Goal: Task Accomplishment & Management: Manage account settings

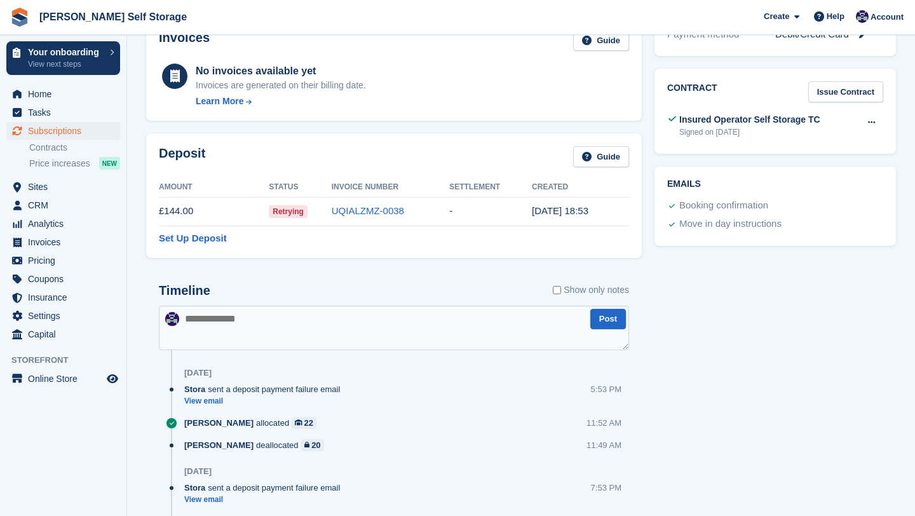
scroll to position [407, 0]
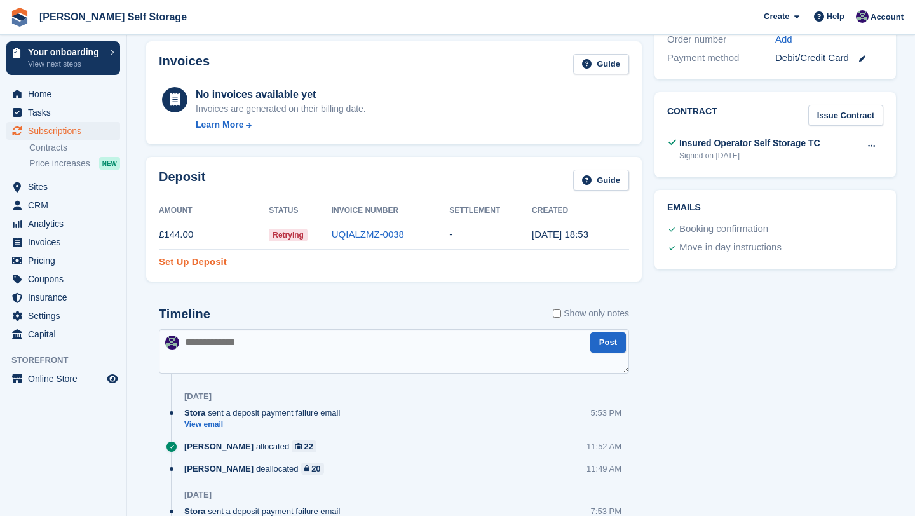
click at [202, 259] on link "Set Up Deposit" at bounding box center [193, 262] width 68 height 15
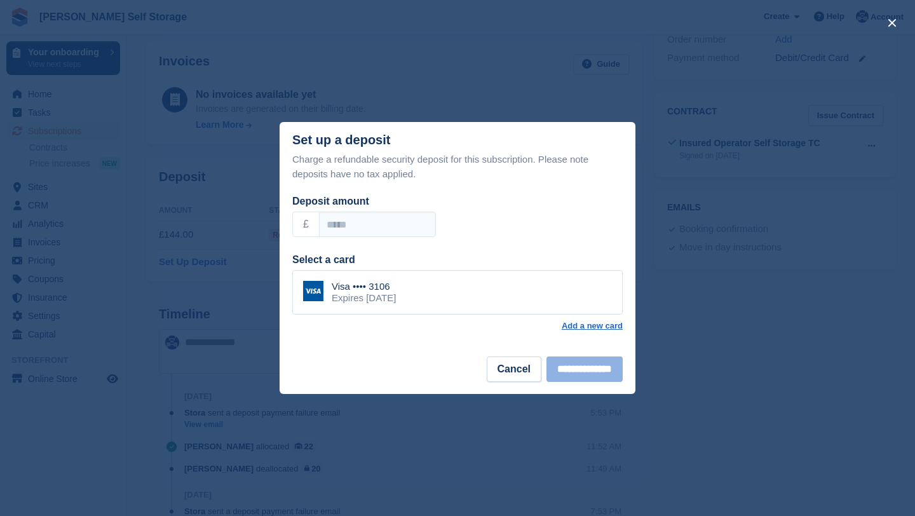
click at [490, 353] on div "Charge a refundable security deposit for this subscription. Please note deposit…" at bounding box center [458, 255] width 356 height 204
click at [490, 364] on button "Cancel" at bounding box center [514, 369] width 55 height 25
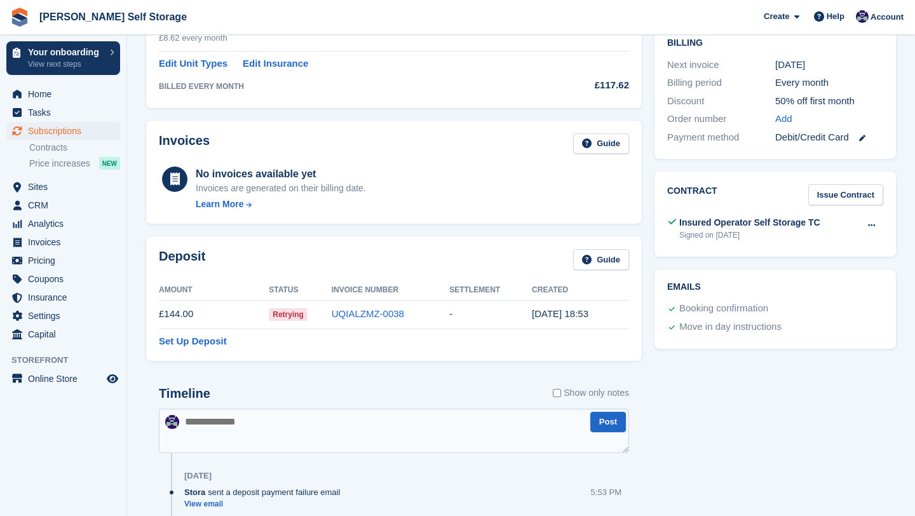
scroll to position [312, 0]
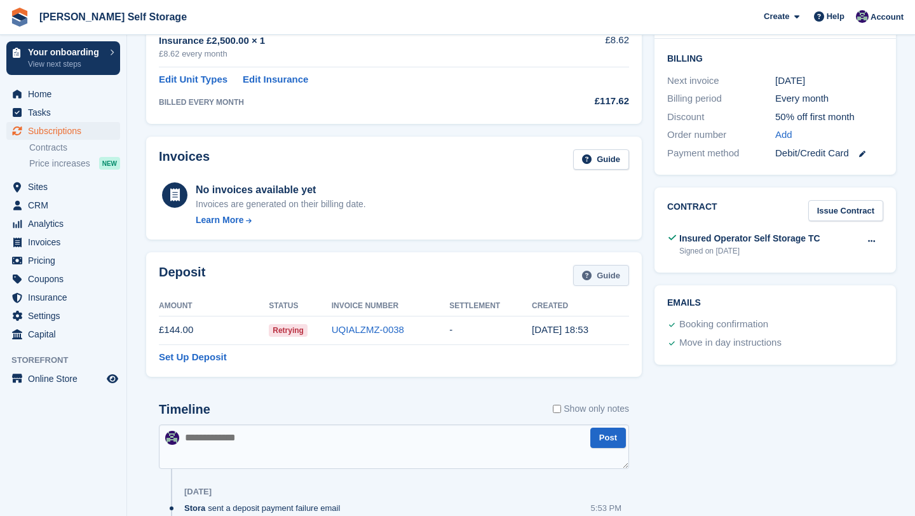
click at [584, 280] on link "Guide" at bounding box center [601, 275] width 56 height 21
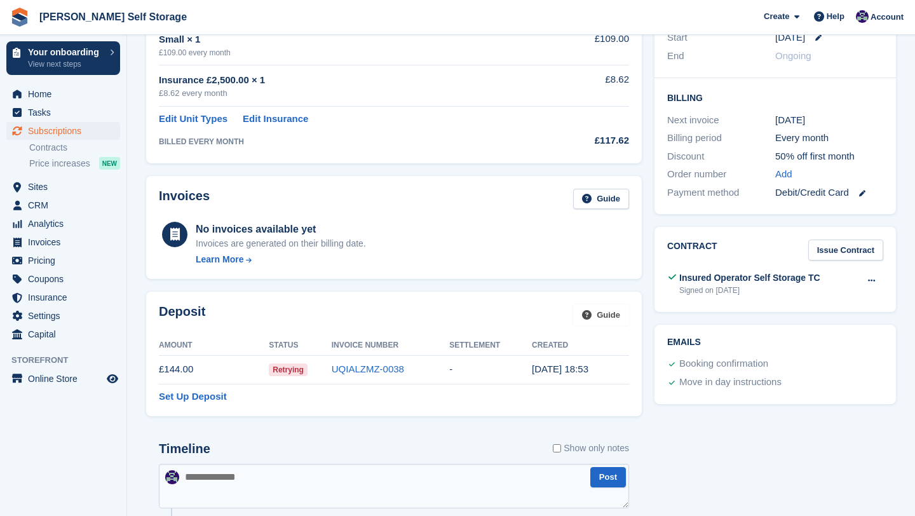
scroll to position [268, 0]
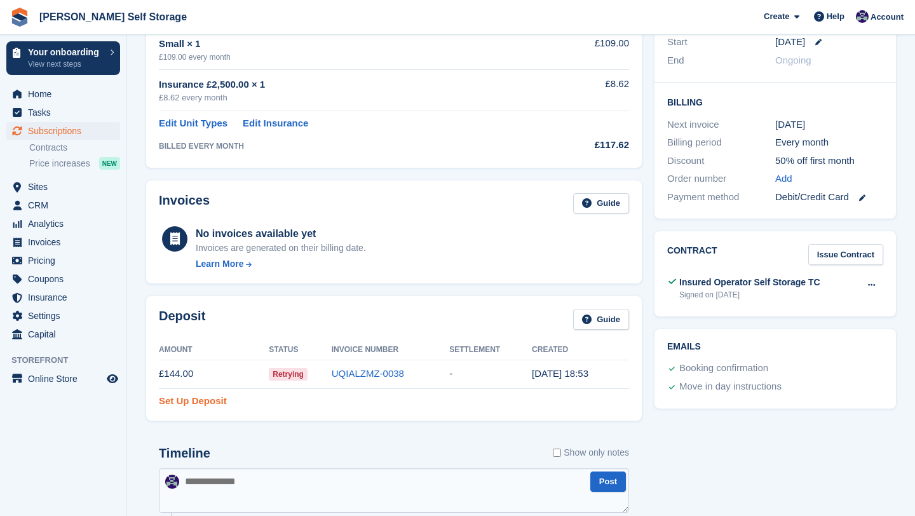
click at [185, 405] on link "Set Up Deposit" at bounding box center [193, 401] width 68 height 15
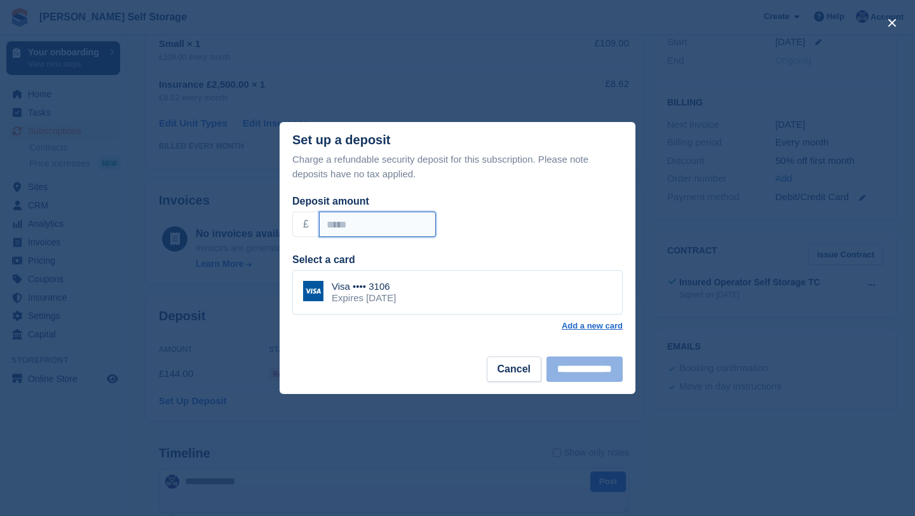
click at [387, 225] on input "******" at bounding box center [377, 224] width 117 height 25
click at [436, 229] on input "***" at bounding box center [377, 224] width 117 height 25
drag, startPoint x: 377, startPoint y: 235, endPoint x: 248, endPoint y: 215, distance: 130.6
click at [248, 215] on div "**********" at bounding box center [457, 258] width 915 height 516
type input "*"
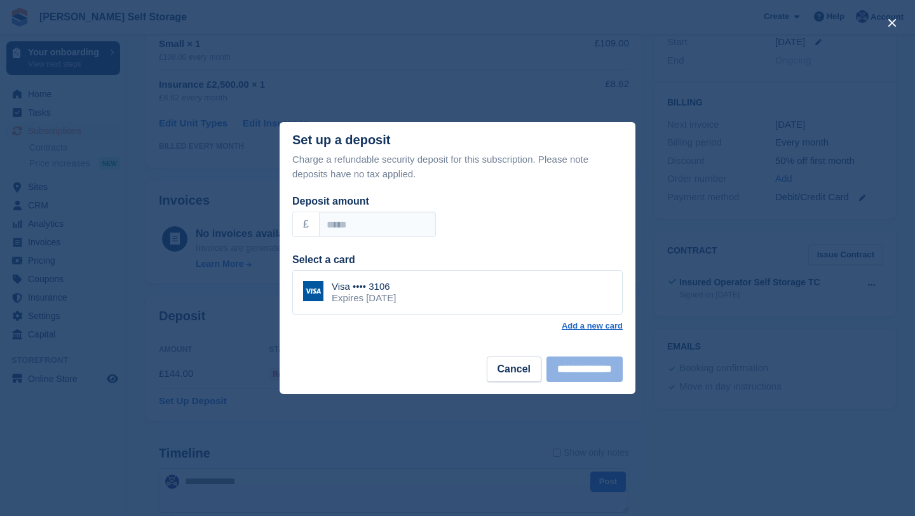
click at [561, 273] on div "Visa •••• 3106 Expires February 2030" at bounding box center [457, 292] width 331 height 45
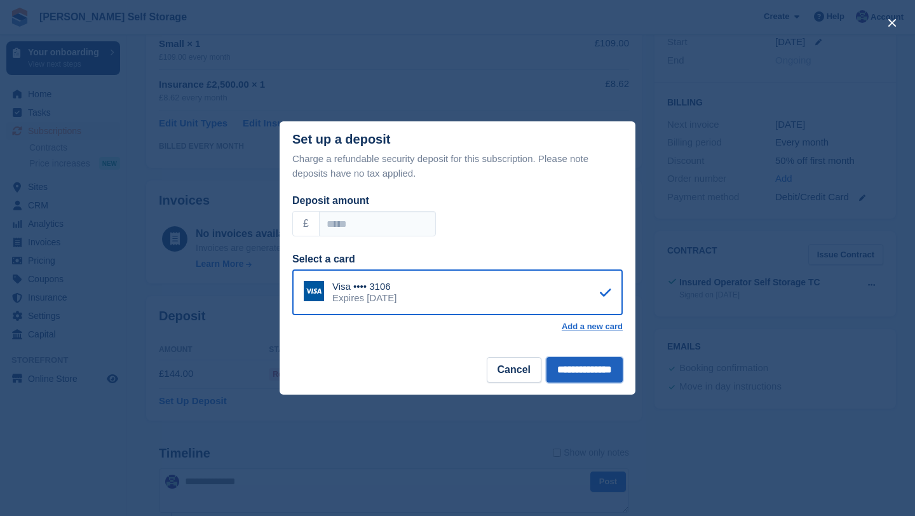
click at [578, 371] on input "**********" at bounding box center [585, 369] width 76 height 25
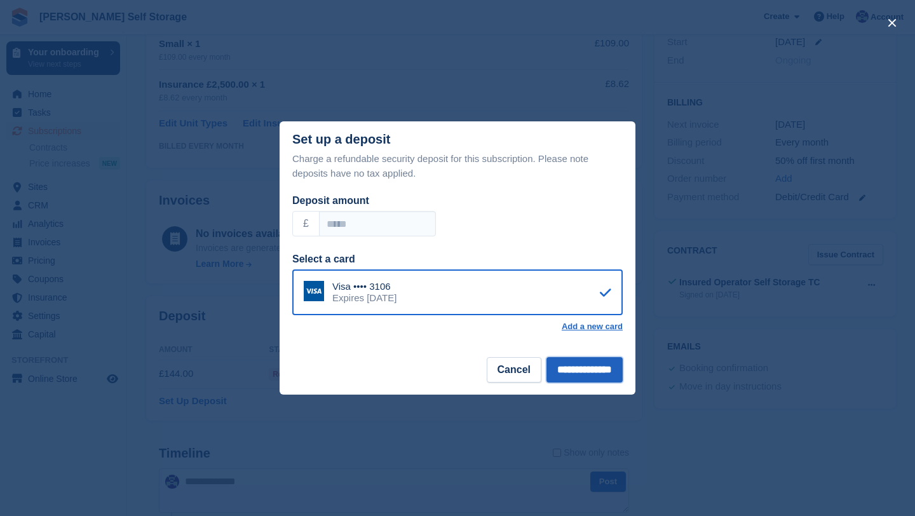
click at [578, 371] on input "**********" at bounding box center [585, 369] width 76 height 25
click at [507, 374] on button "Cancel" at bounding box center [514, 369] width 55 height 25
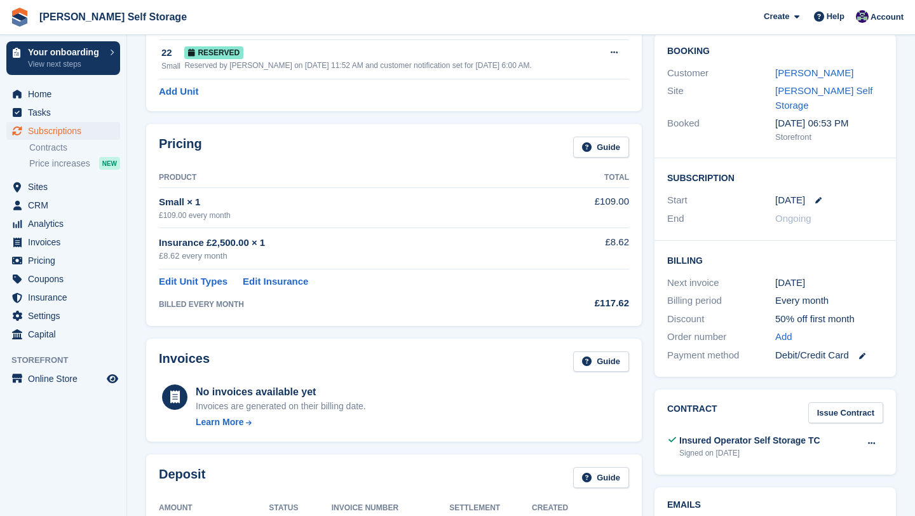
scroll to position [0, 0]
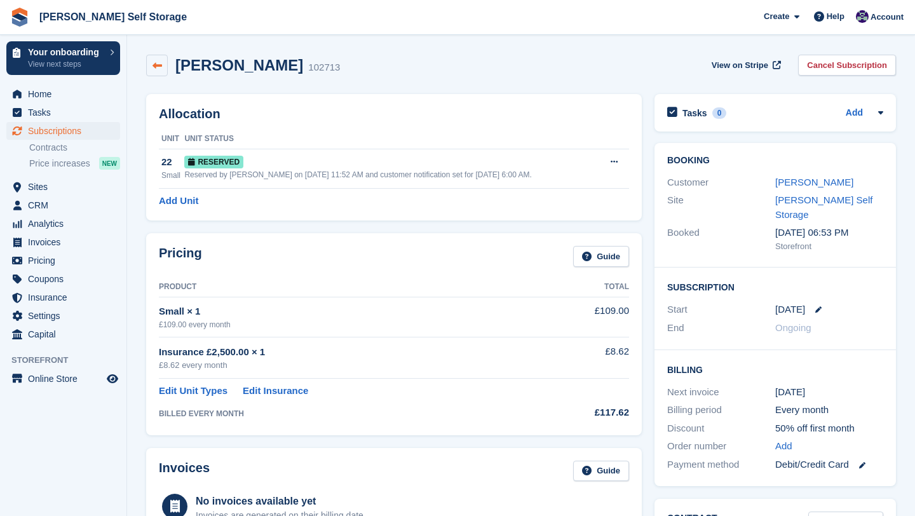
click at [163, 67] on link at bounding box center [157, 66] width 22 height 22
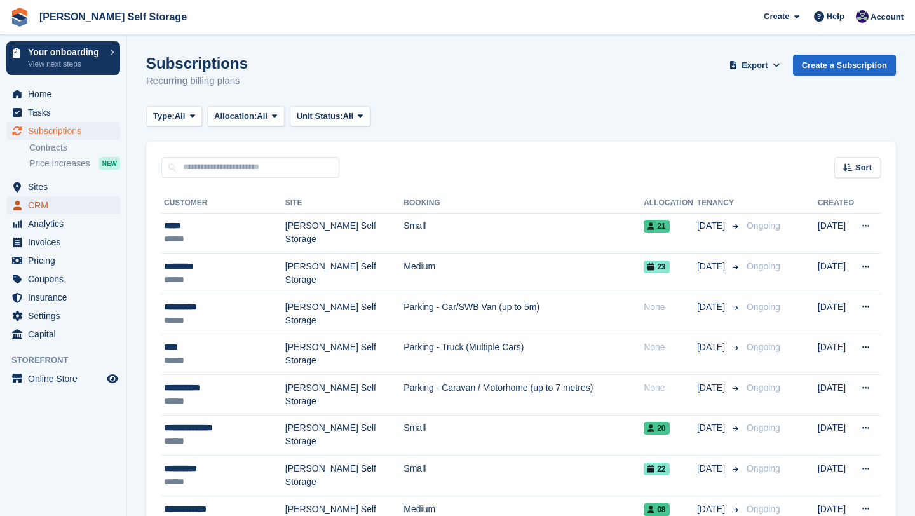
click at [48, 202] on span "CRM" at bounding box center [66, 205] width 76 height 18
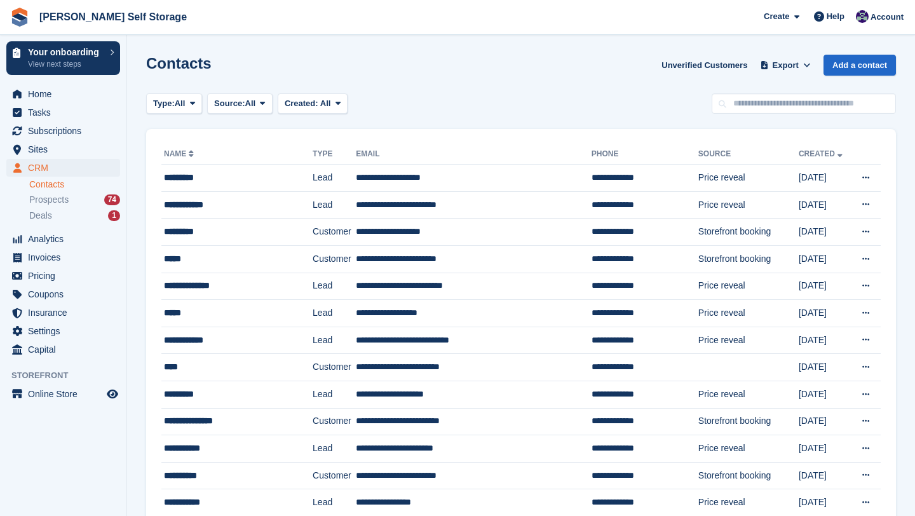
click at [799, 156] on link "Created" at bounding box center [822, 153] width 46 height 9
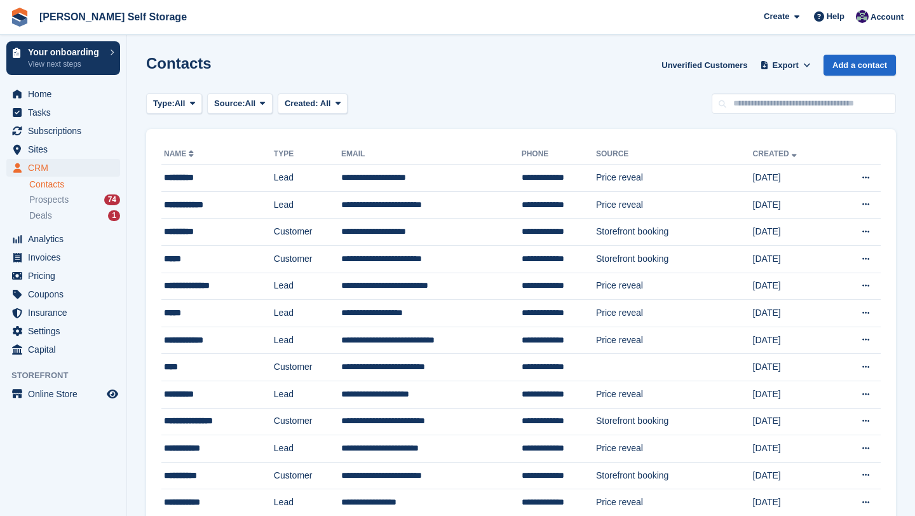
click at [795, 156] on link "Created" at bounding box center [776, 153] width 46 height 9
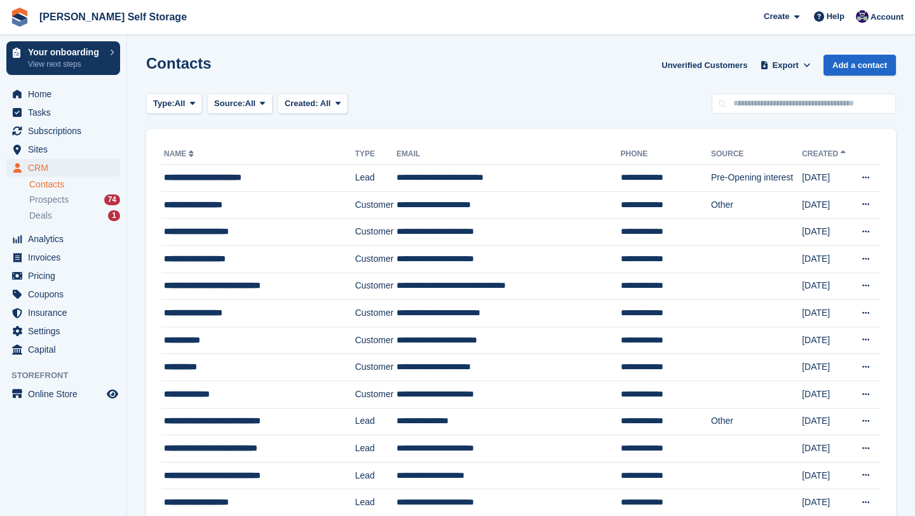
click at [802, 156] on link "Created" at bounding box center [825, 153] width 46 height 9
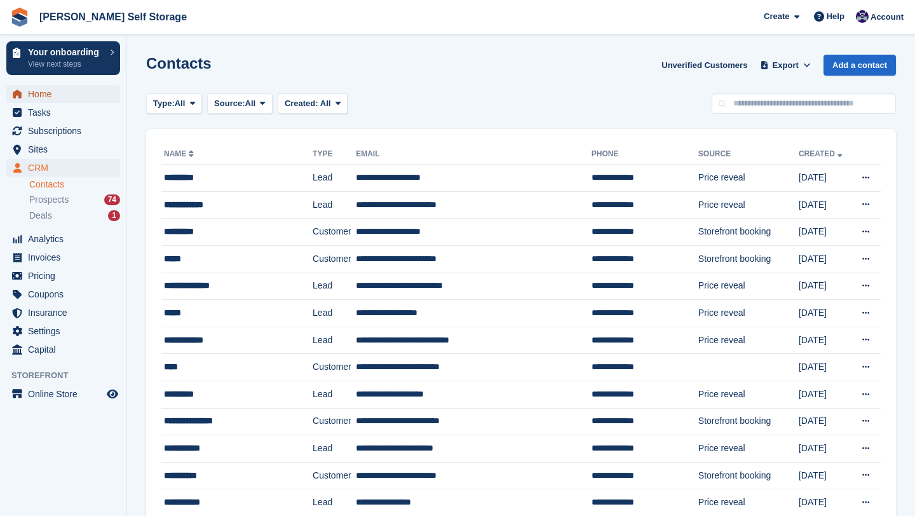
click at [64, 86] on span "Home" at bounding box center [66, 94] width 76 height 18
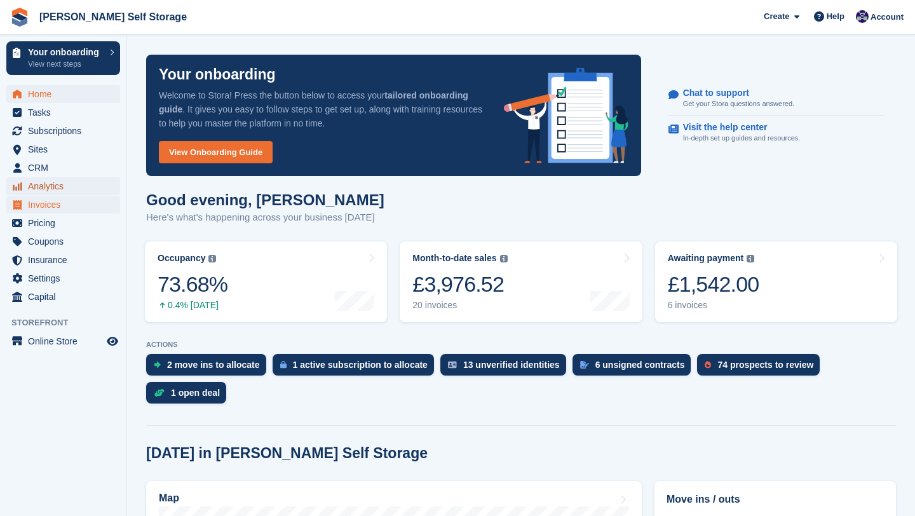
click at [61, 186] on span "Analytics" at bounding box center [66, 186] width 76 height 18
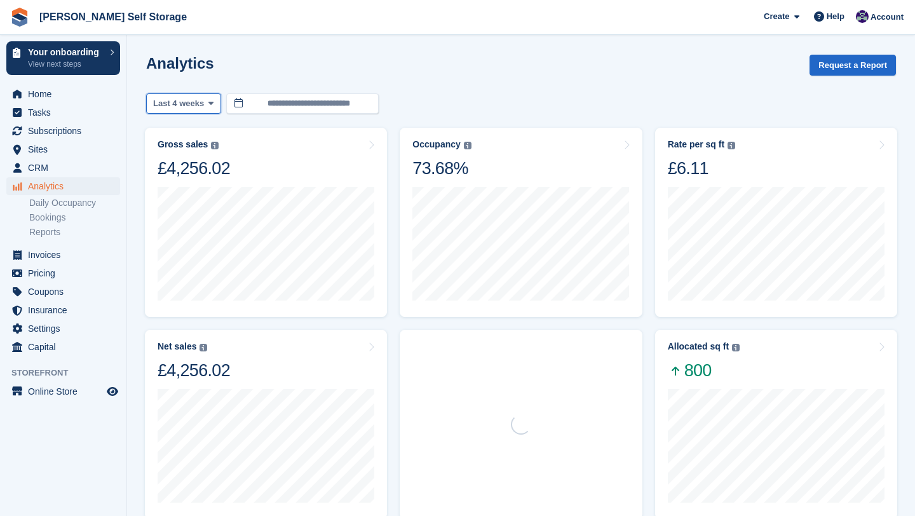
click at [214, 102] on icon at bounding box center [211, 103] width 5 height 8
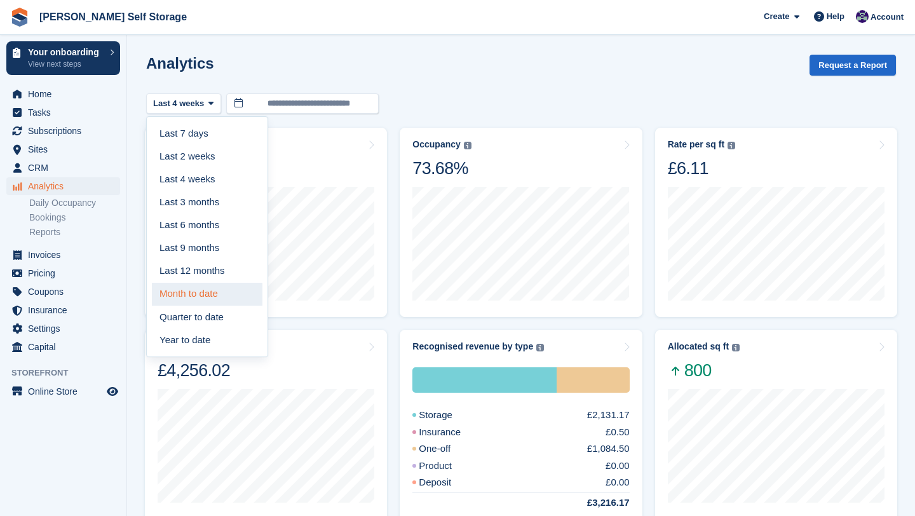
click at [221, 296] on link "Month to date" at bounding box center [207, 294] width 111 height 23
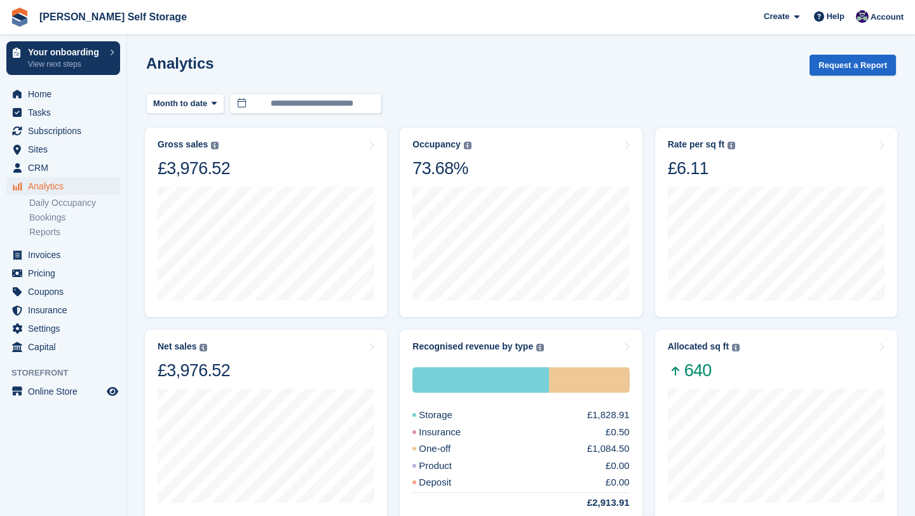
click at [488, 85] on div "Analytics Request a Report" at bounding box center [521, 73] width 750 height 36
click at [210, 106] on button "Month to date" at bounding box center [185, 103] width 78 height 21
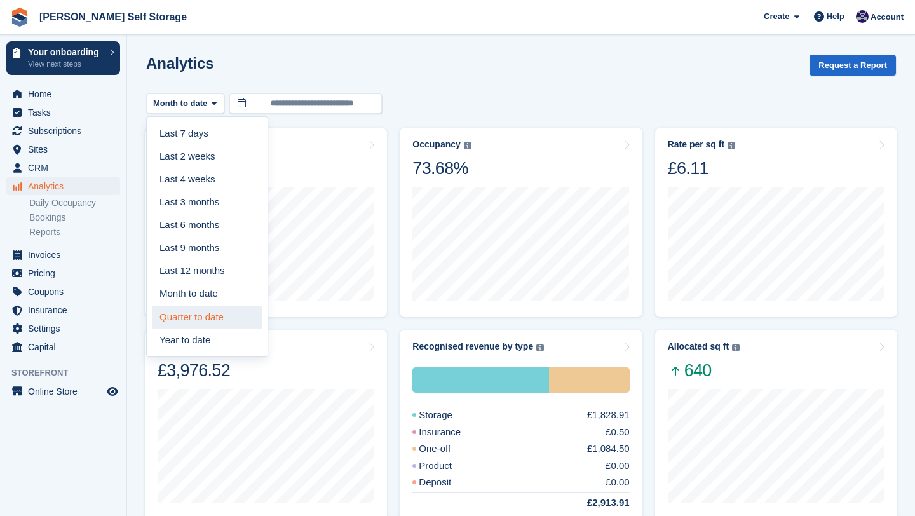
click at [216, 306] on link "Quarter to date" at bounding box center [207, 317] width 111 height 23
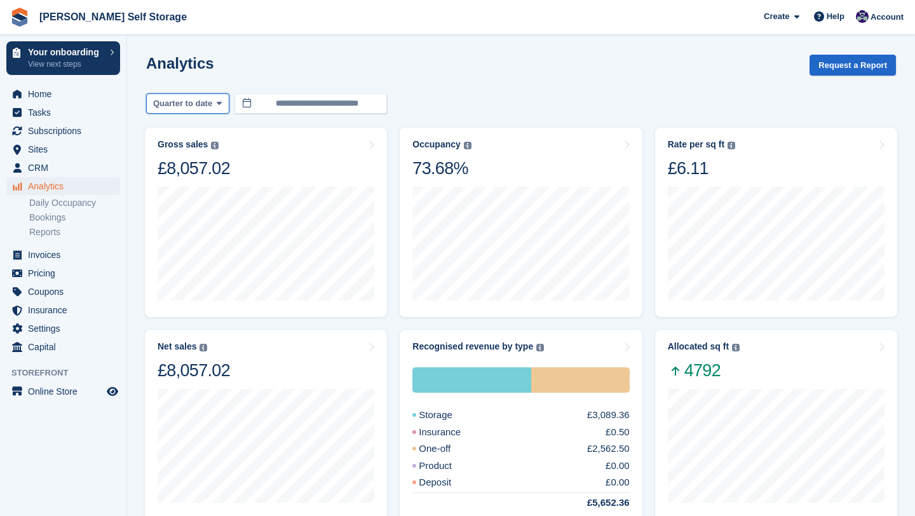
click at [228, 100] on button "Quarter to date" at bounding box center [187, 103] width 83 height 21
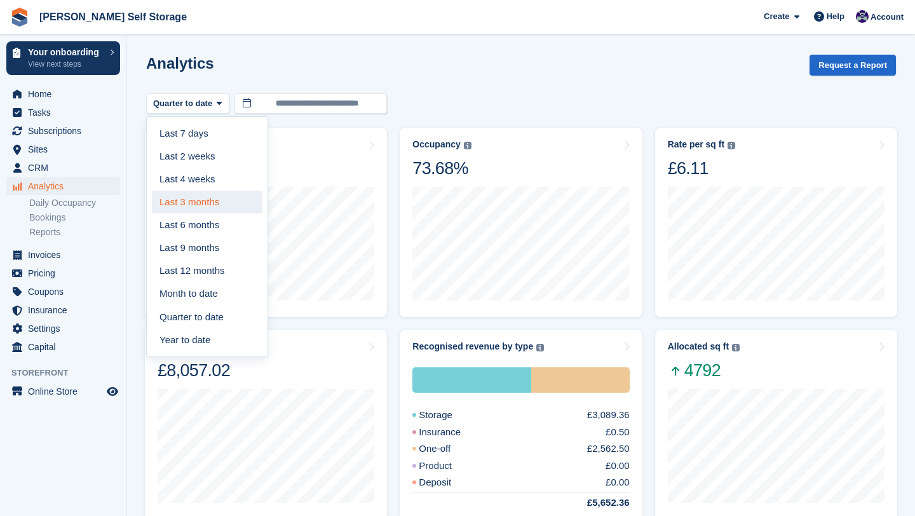
click at [219, 199] on link "Last 3 months" at bounding box center [207, 202] width 111 height 23
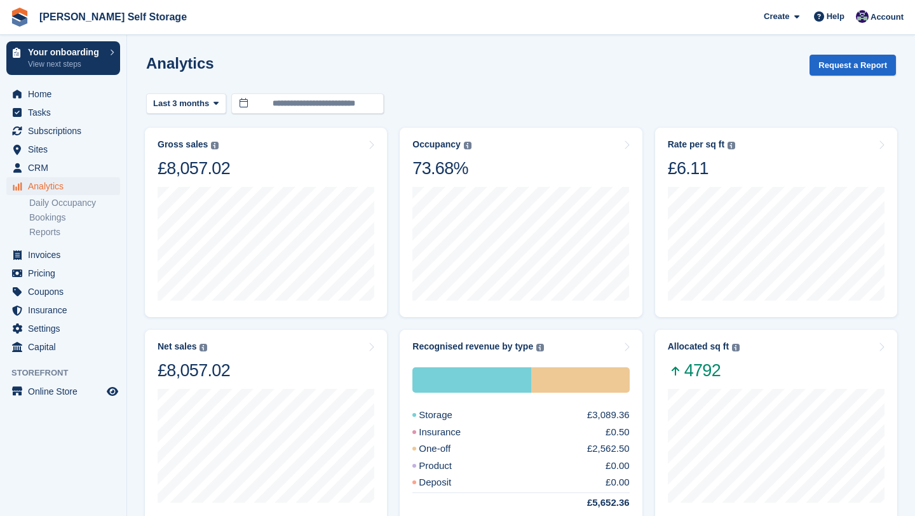
click at [322, 120] on turbo-frame "**********" at bounding box center [521, 486] width 750 height 863
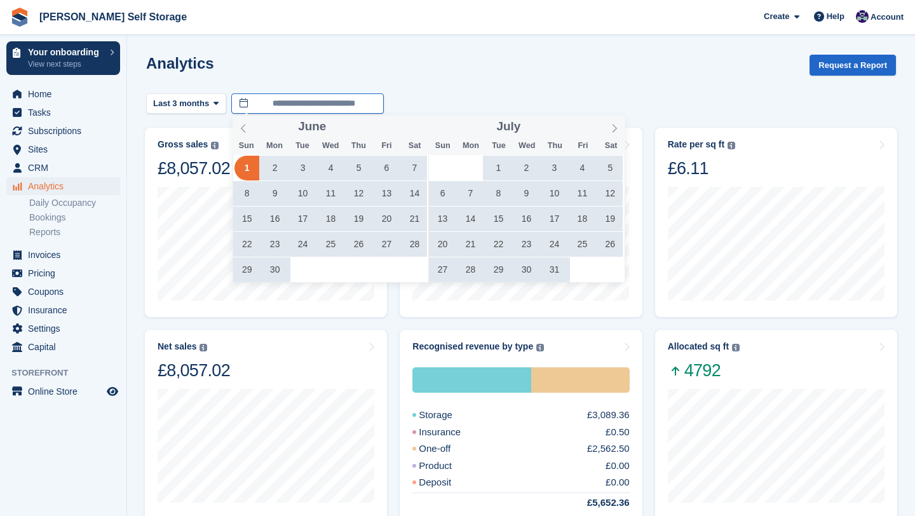
click at [320, 102] on input "**********" at bounding box center [307, 103] width 153 height 21
click at [248, 128] on span at bounding box center [244, 127] width 22 height 22
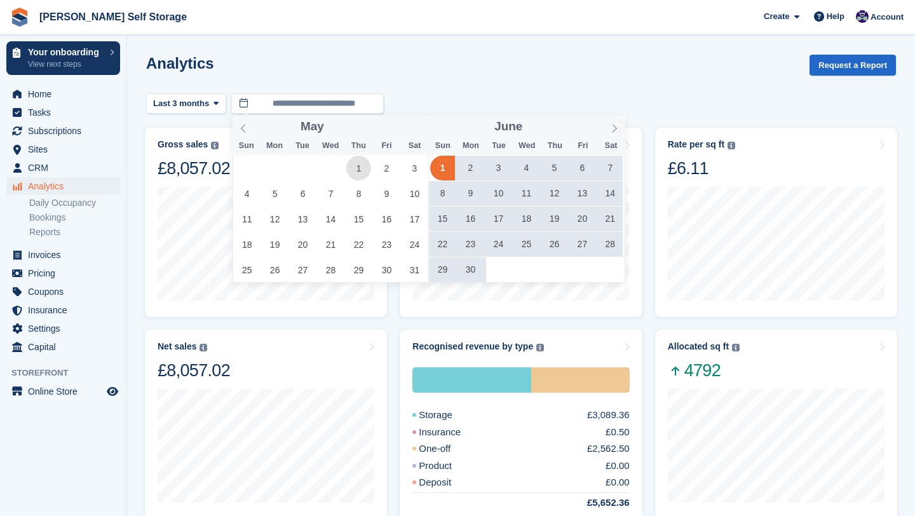
click at [359, 163] on span "1" at bounding box center [358, 168] width 25 height 25
type input "**********"
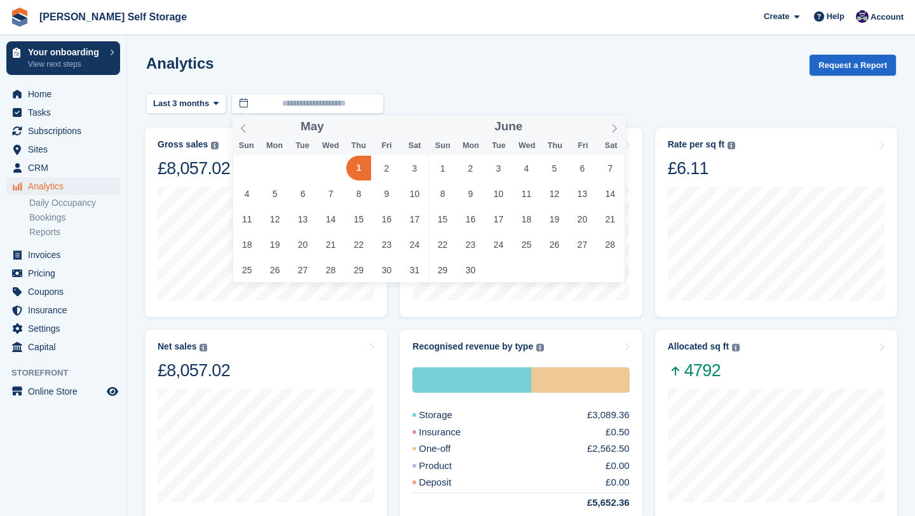
click at [485, 75] on div "Analytics Request a Report" at bounding box center [521, 73] width 750 height 36
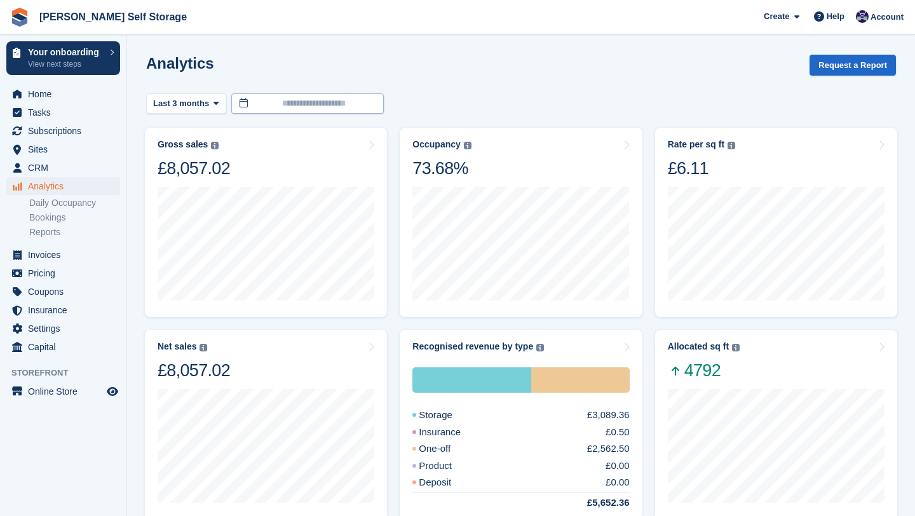
click at [384, 100] on div at bounding box center [307, 103] width 153 height 21
click at [355, 101] on input "text" at bounding box center [307, 103] width 153 height 21
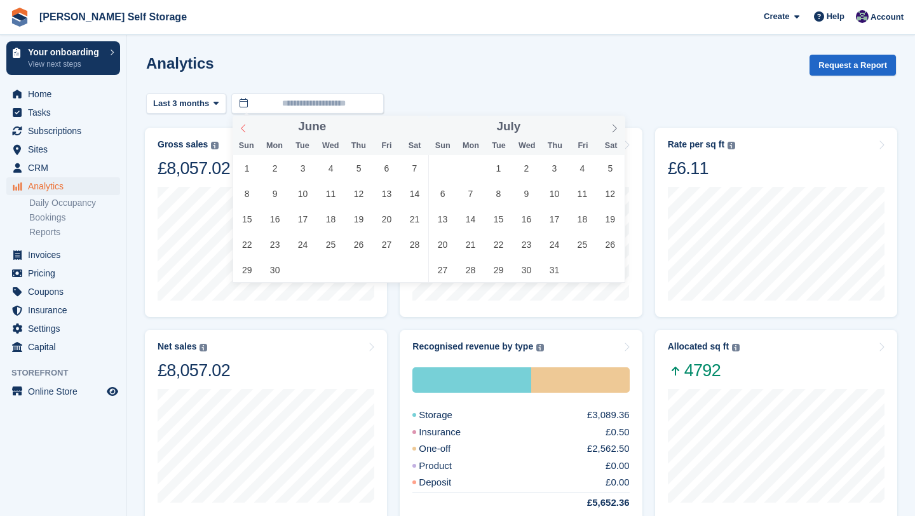
click at [247, 128] on span at bounding box center [244, 127] width 22 height 22
click at [559, 169] on span "1" at bounding box center [554, 168] width 25 height 25
click at [613, 127] on icon at bounding box center [614, 128] width 9 height 9
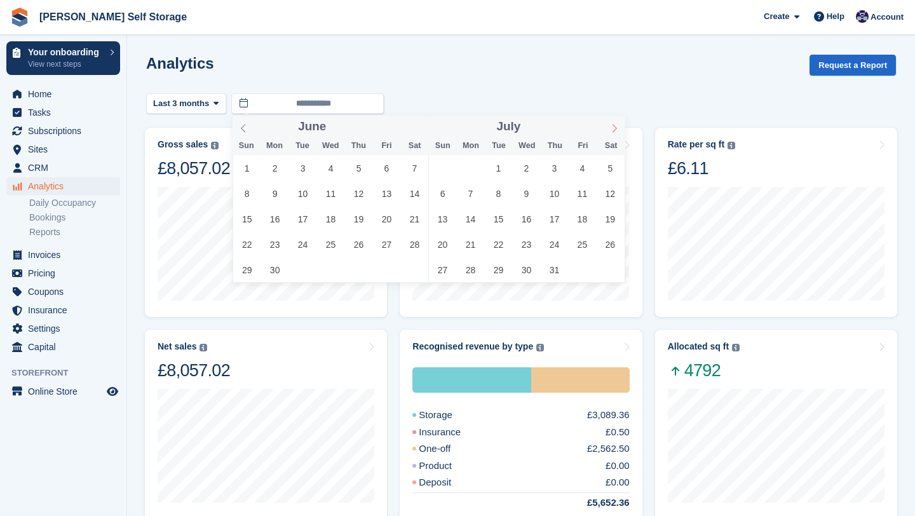
click at [613, 127] on icon at bounding box center [614, 128] width 9 height 9
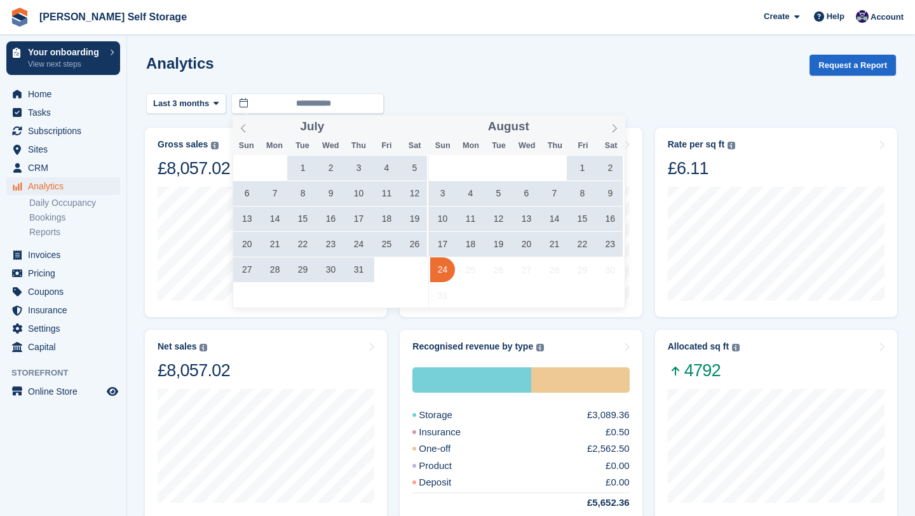
click at [446, 265] on span "24" at bounding box center [442, 269] width 25 height 25
type input "**********"
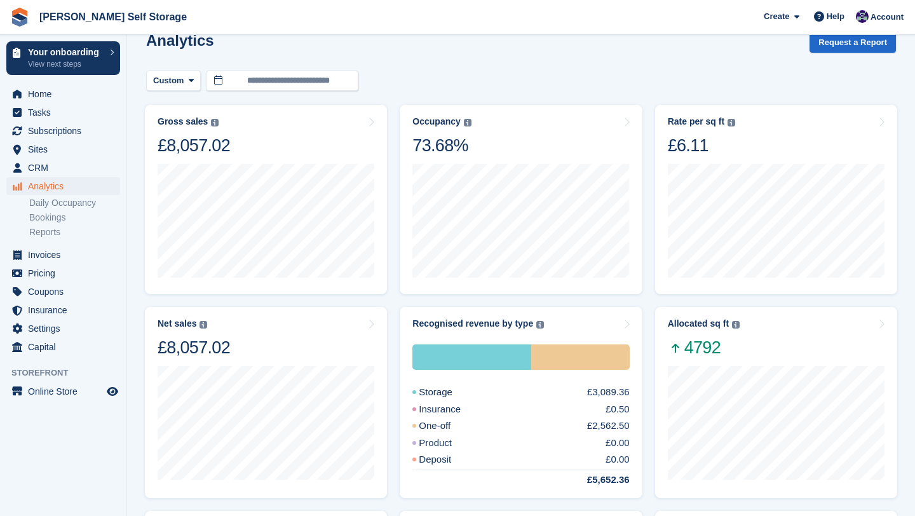
scroll to position [21, 0]
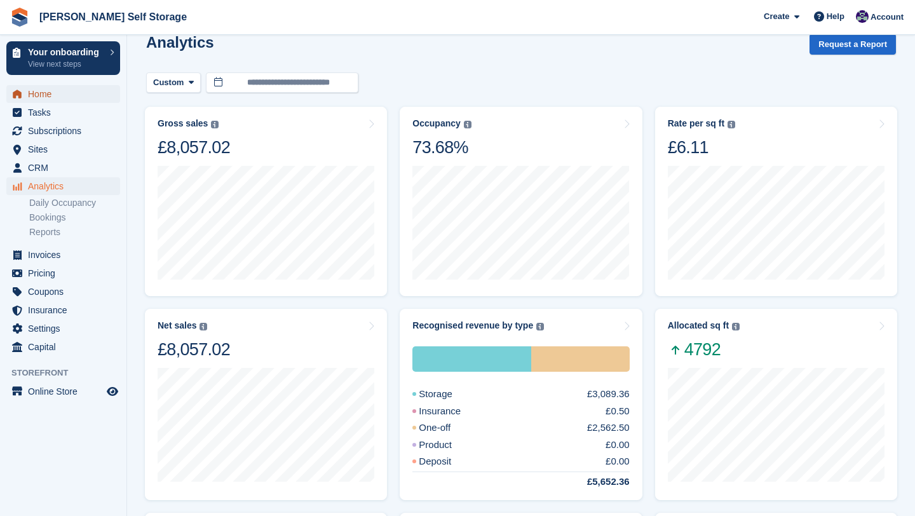
click at [32, 93] on span "Home" at bounding box center [66, 94] width 76 height 18
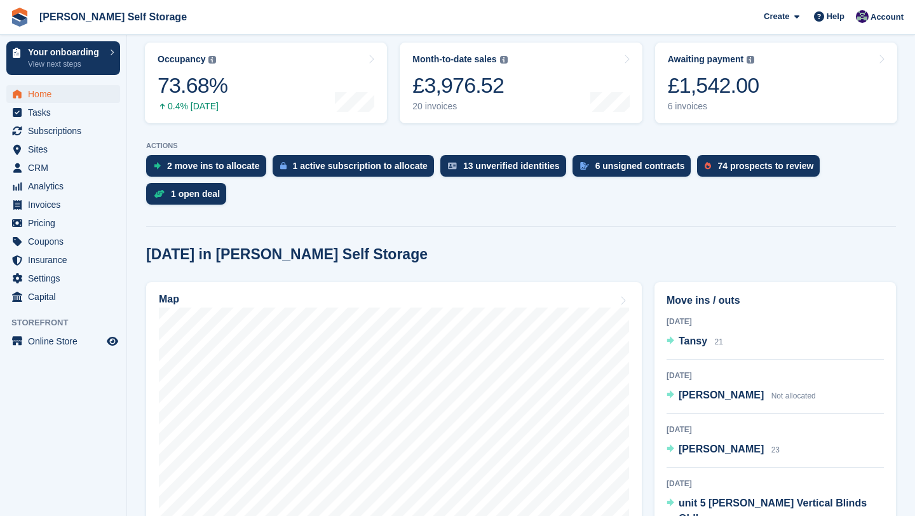
scroll to position [204, 0]
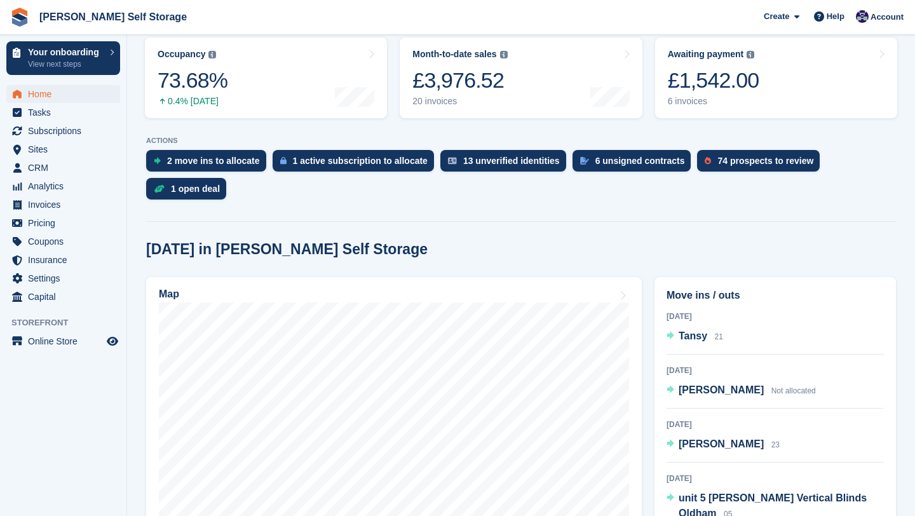
click at [229, 182] on link "1 open deal" at bounding box center [189, 192] width 86 height 28
click at [229, 163] on div "2 move ins to allocate" at bounding box center [213, 161] width 93 height 10
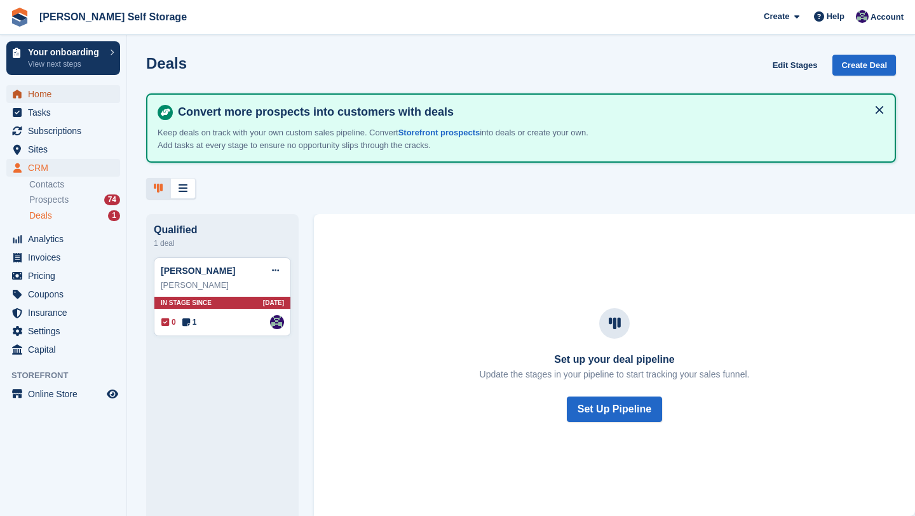
click at [55, 91] on span "Home" at bounding box center [66, 94] width 76 height 18
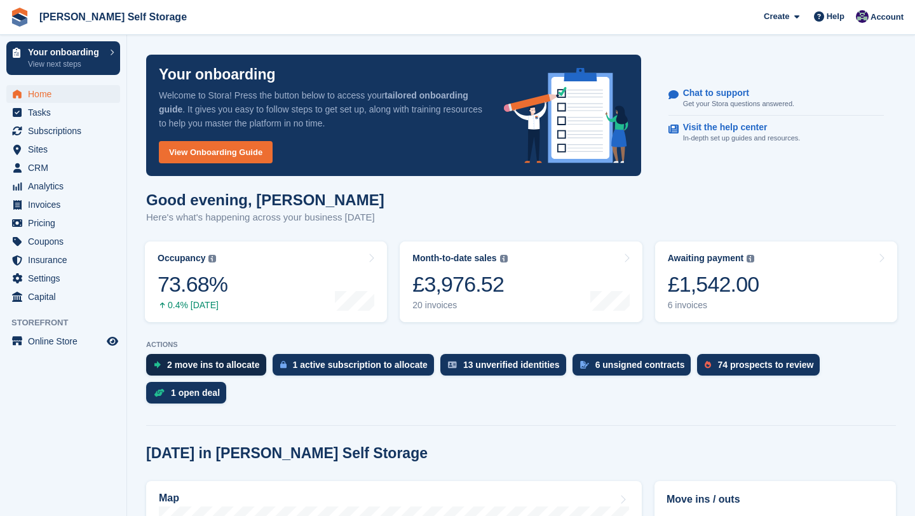
click at [184, 362] on div "2 move ins to allocate" at bounding box center [213, 365] width 93 height 10
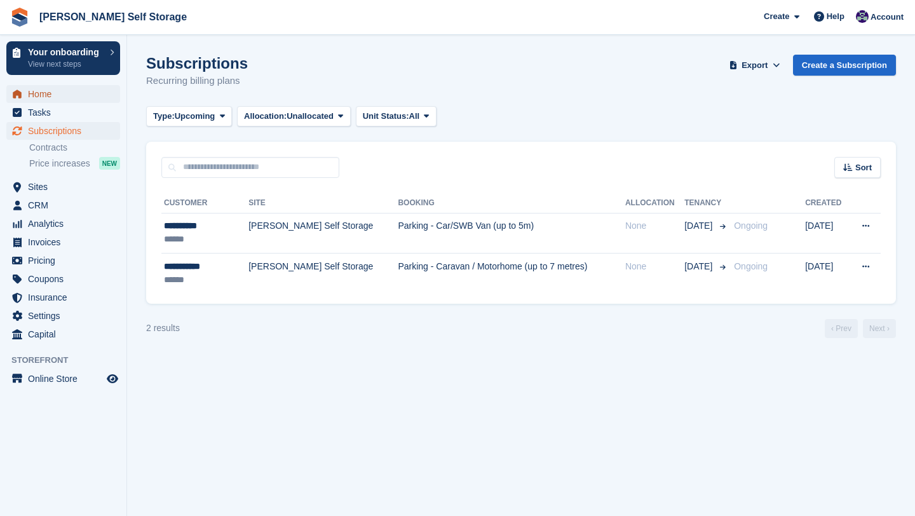
click at [45, 93] on span "Home" at bounding box center [66, 94] width 76 height 18
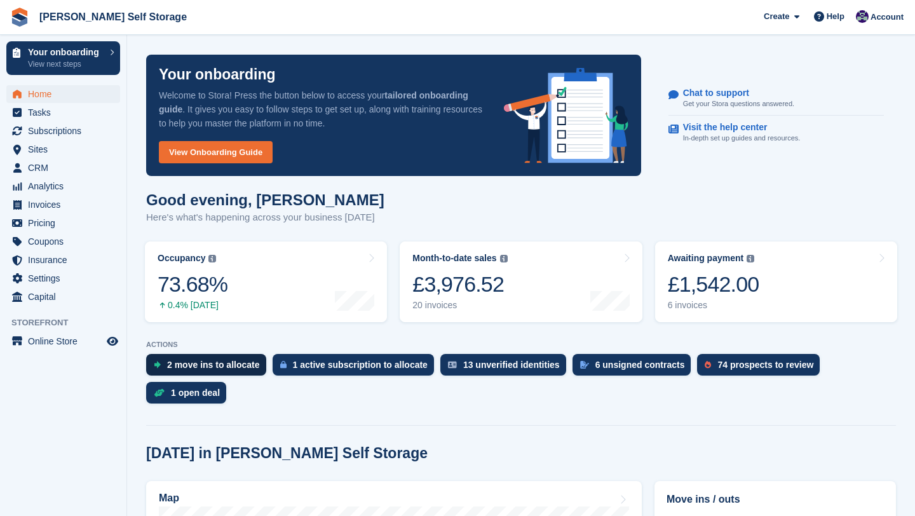
click at [245, 360] on div "2 move ins to allocate" at bounding box center [213, 365] width 93 height 10
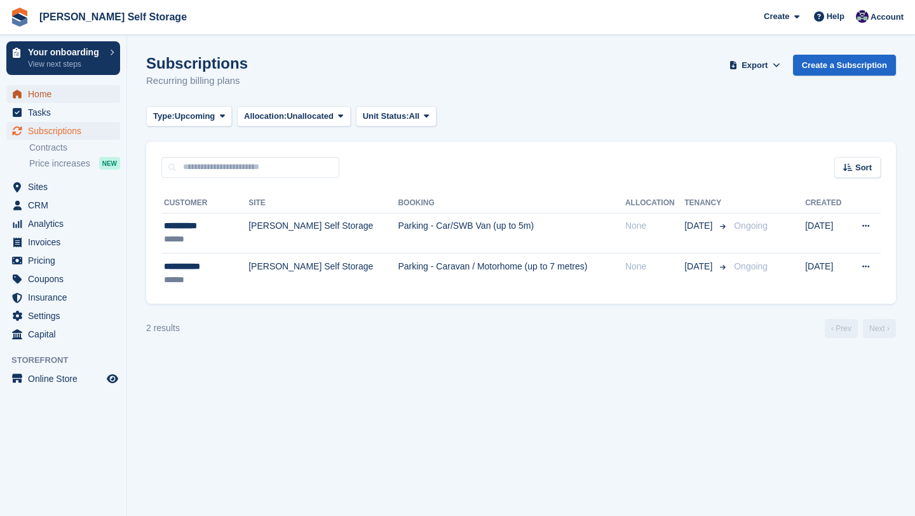
click at [40, 91] on span "Home" at bounding box center [66, 94] width 76 height 18
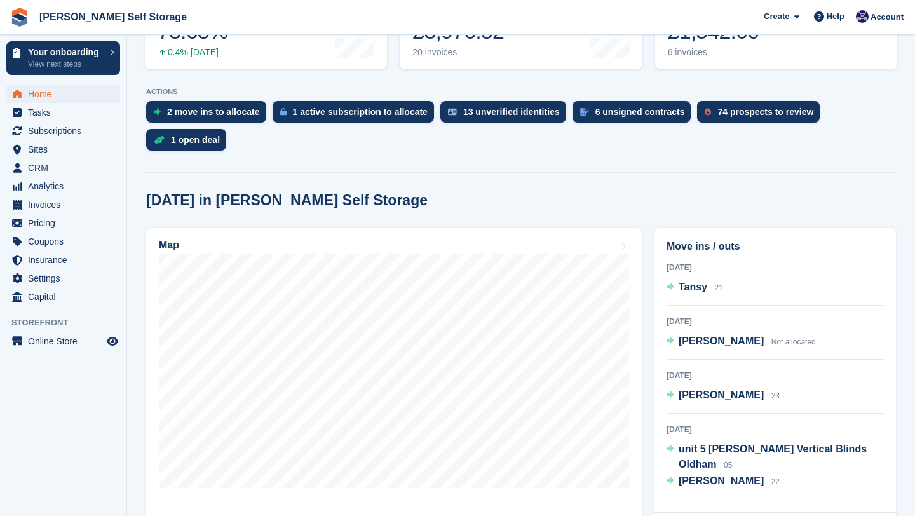
scroll to position [256, 0]
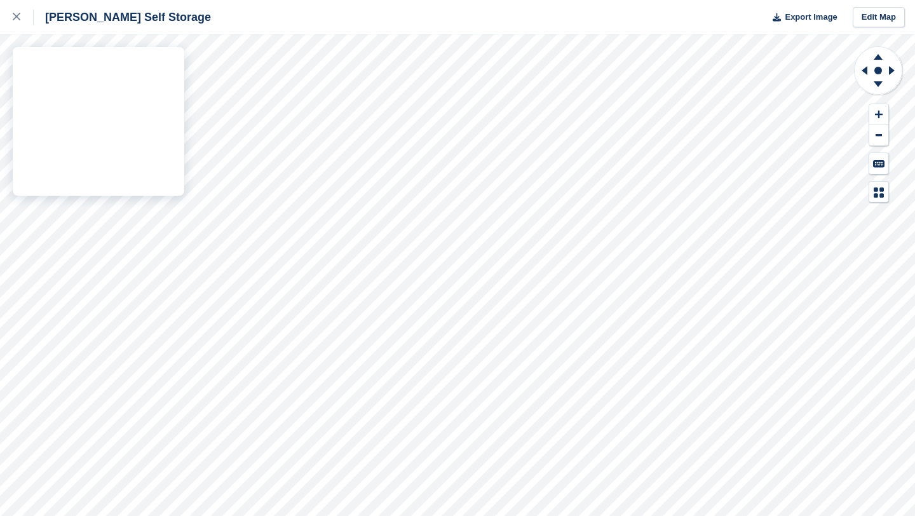
click at [26, 116] on div "[PERSON_NAME] Self Storage Export Image Edit Map" at bounding box center [457, 258] width 915 height 516
click at [76, 81] on div "[PERSON_NAME] Self Storage Export Image Edit Map" at bounding box center [457, 258] width 915 height 516
click at [28, 106] on div "[PERSON_NAME] Self Storage Export Image Edit Map" at bounding box center [457, 258] width 915 height 516
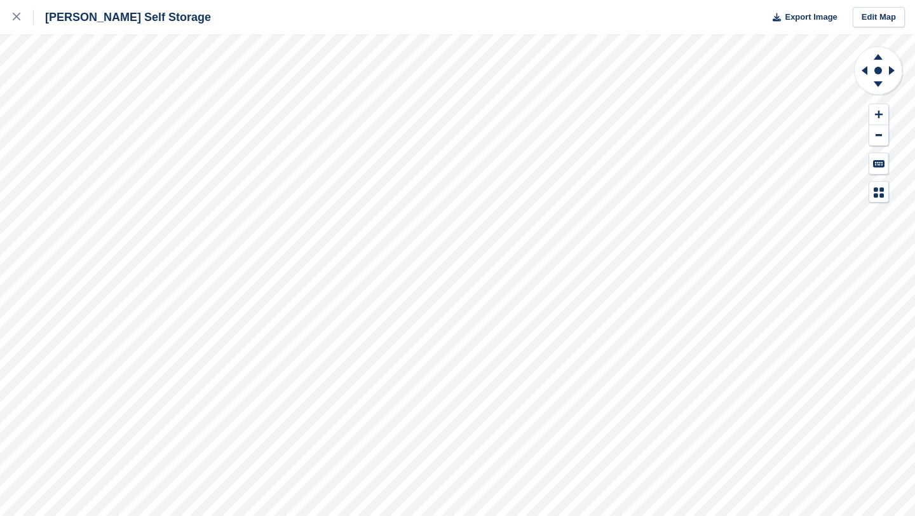
click at [140, 107] on div "[PERSON_NAME] Self Storage Export Image Edit Map" at bounding box center [457, 258] width 915 height 516
click at [28, 18] on div at bounding box center [23, 17] width 21 height 15
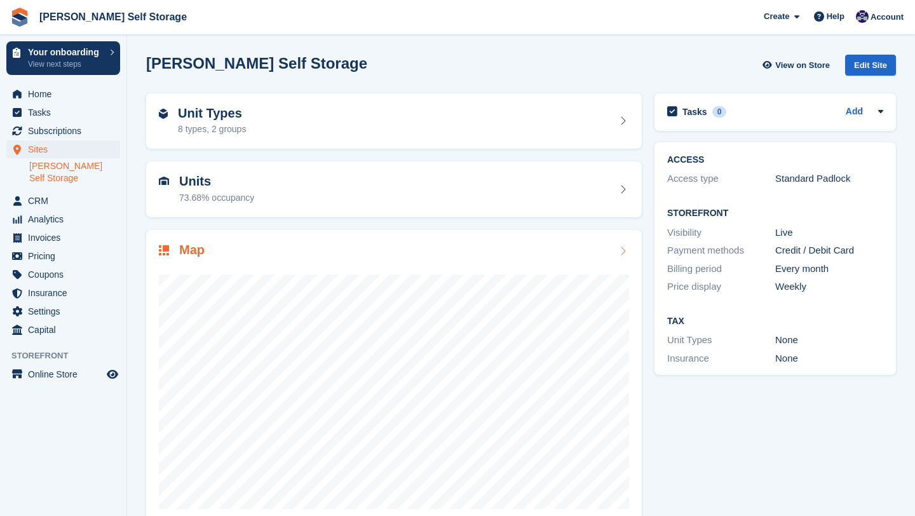
scroll to position [3, 0]
